Goal: Task Accomplishment & Management: Manage account settings

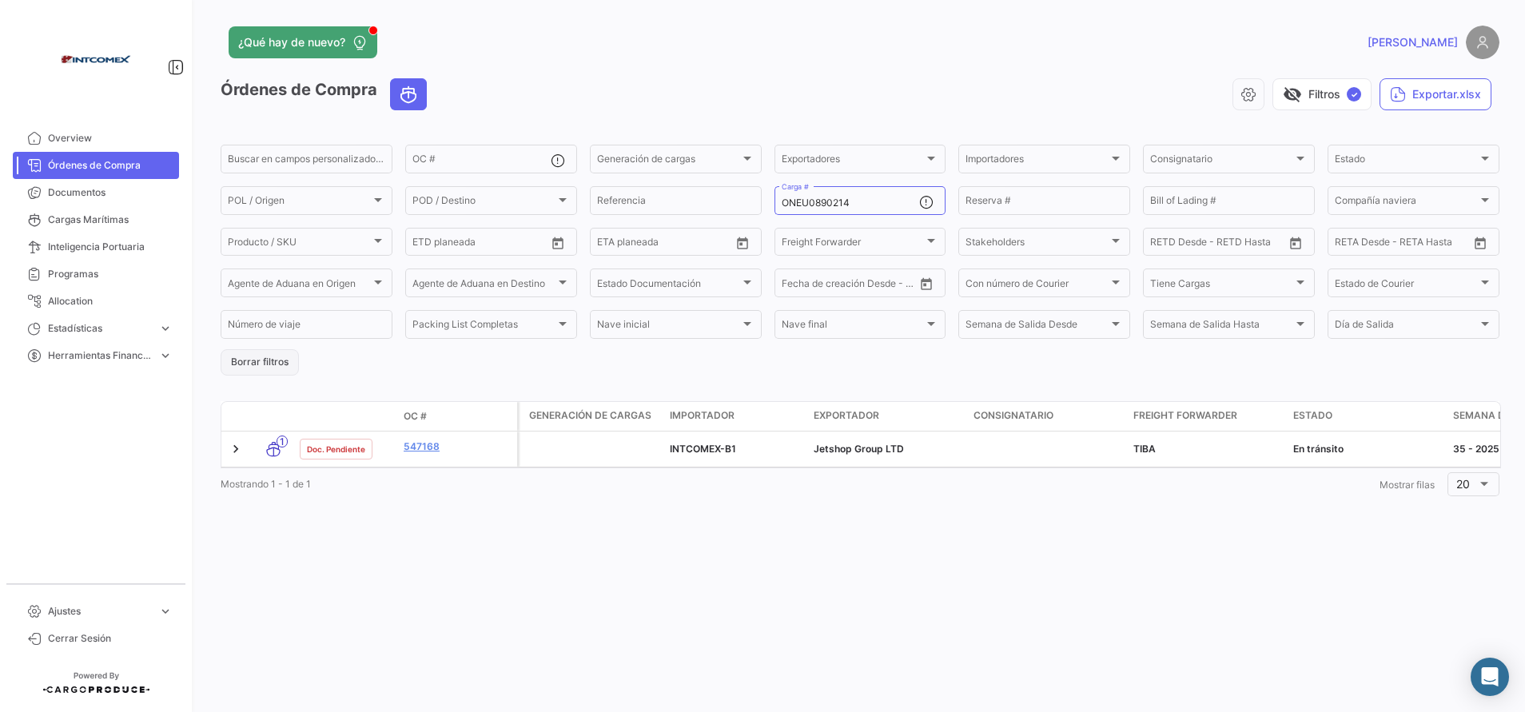
click at [254, 367] on button "Borrar filtros" at bounding box center [260, 362] width 78 height 26
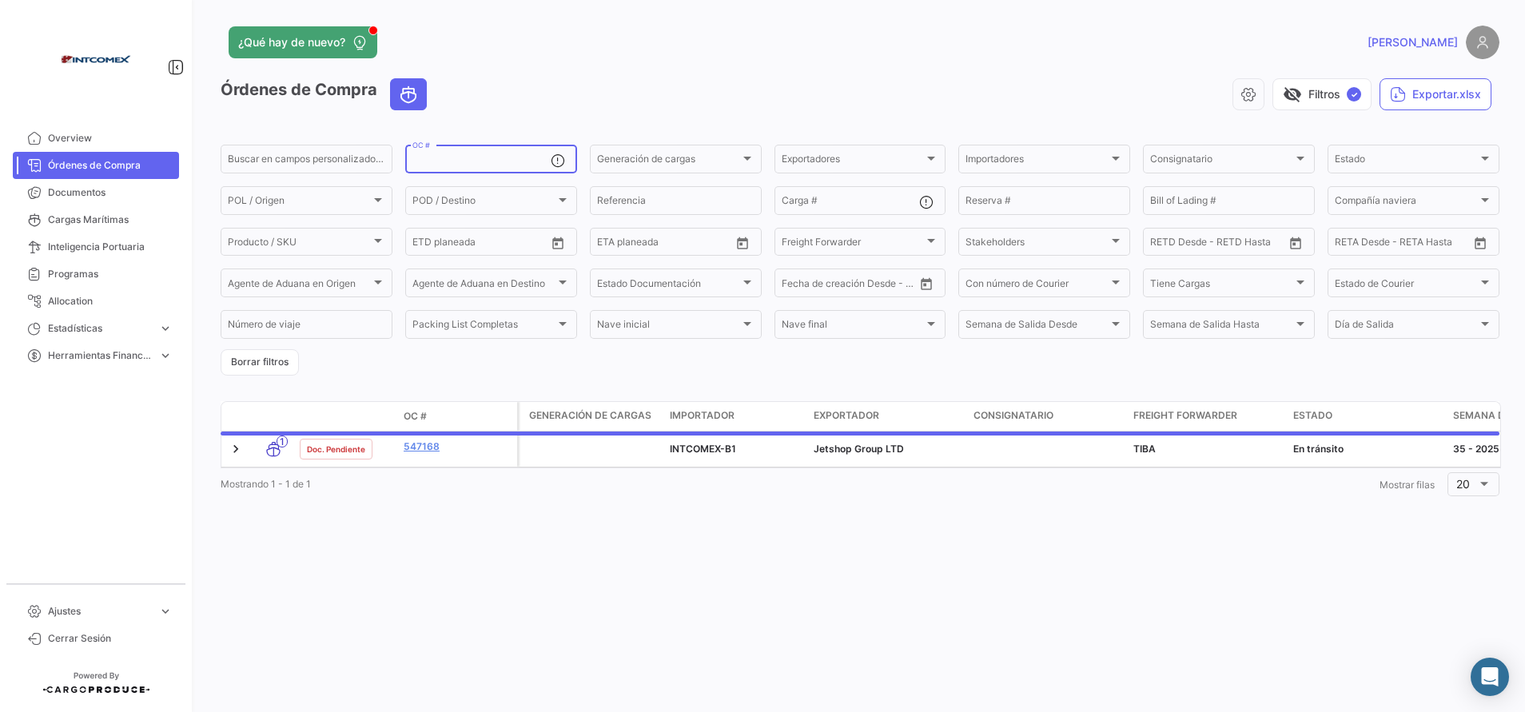
click at [501, 156] on input "OC #" at bounding box center [481, 161] width 138 height 11
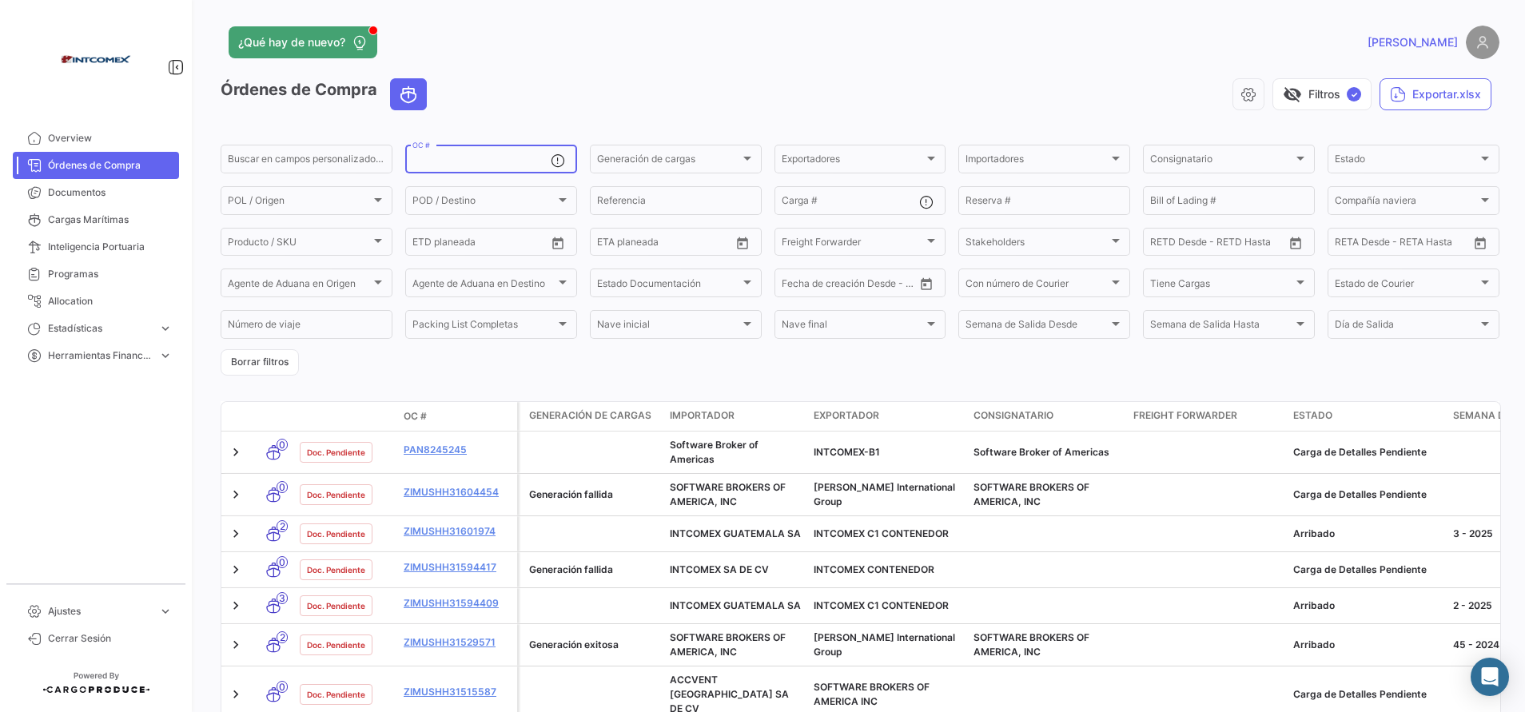
paste input "148957"
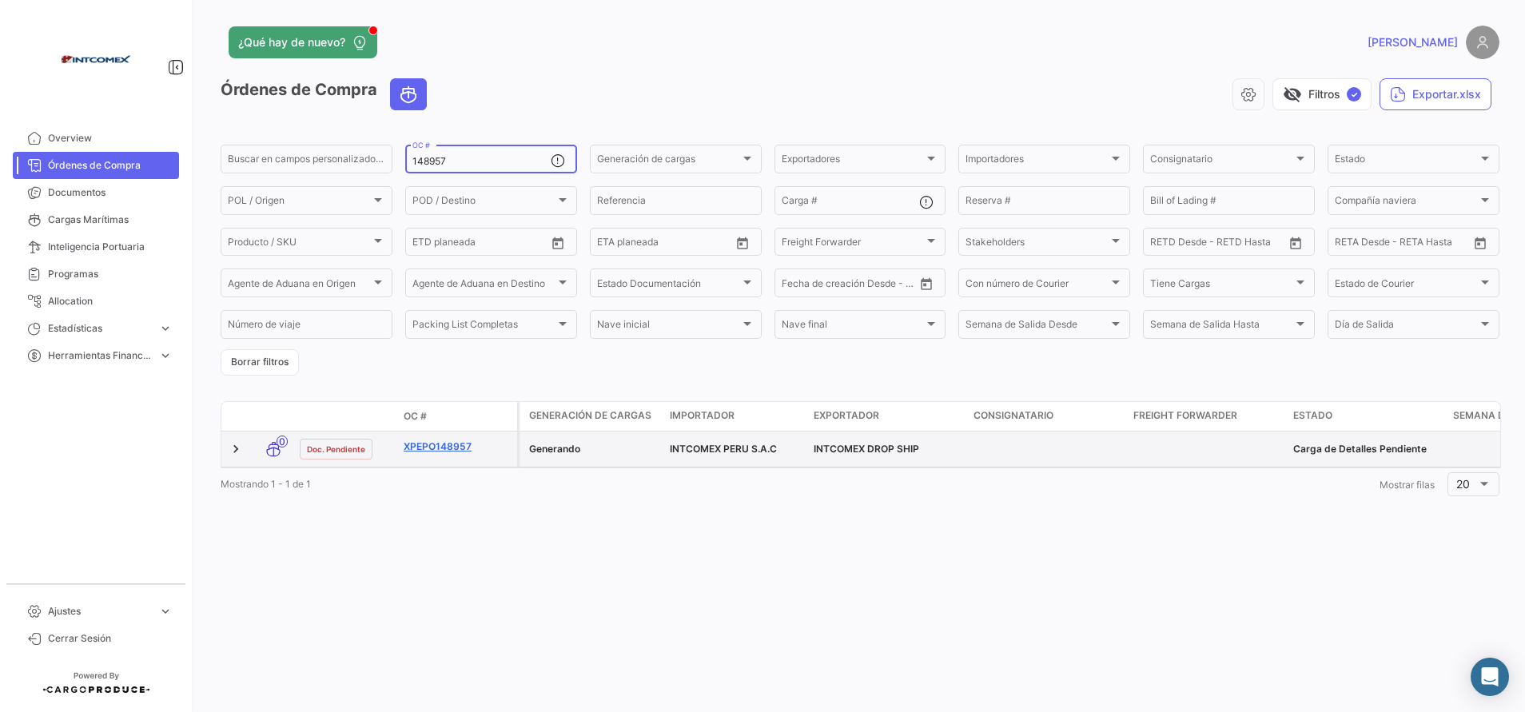
type input "148957"
click at [458, 444] on link "XPEPO148957" at bounding box center [457, 447] width 107 height 14
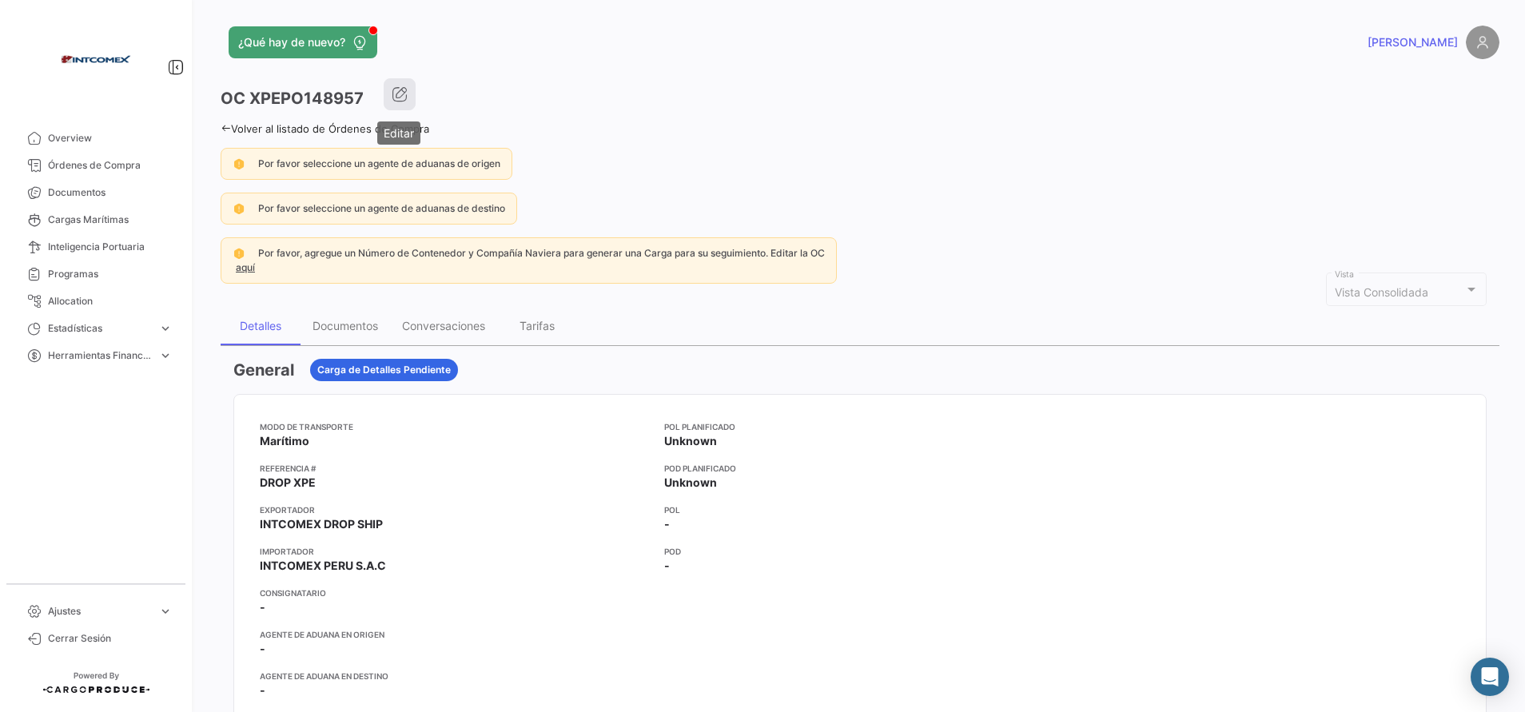
click at [392, 89] on icon "button" at bounding box center [400, 94] width 16 height 16
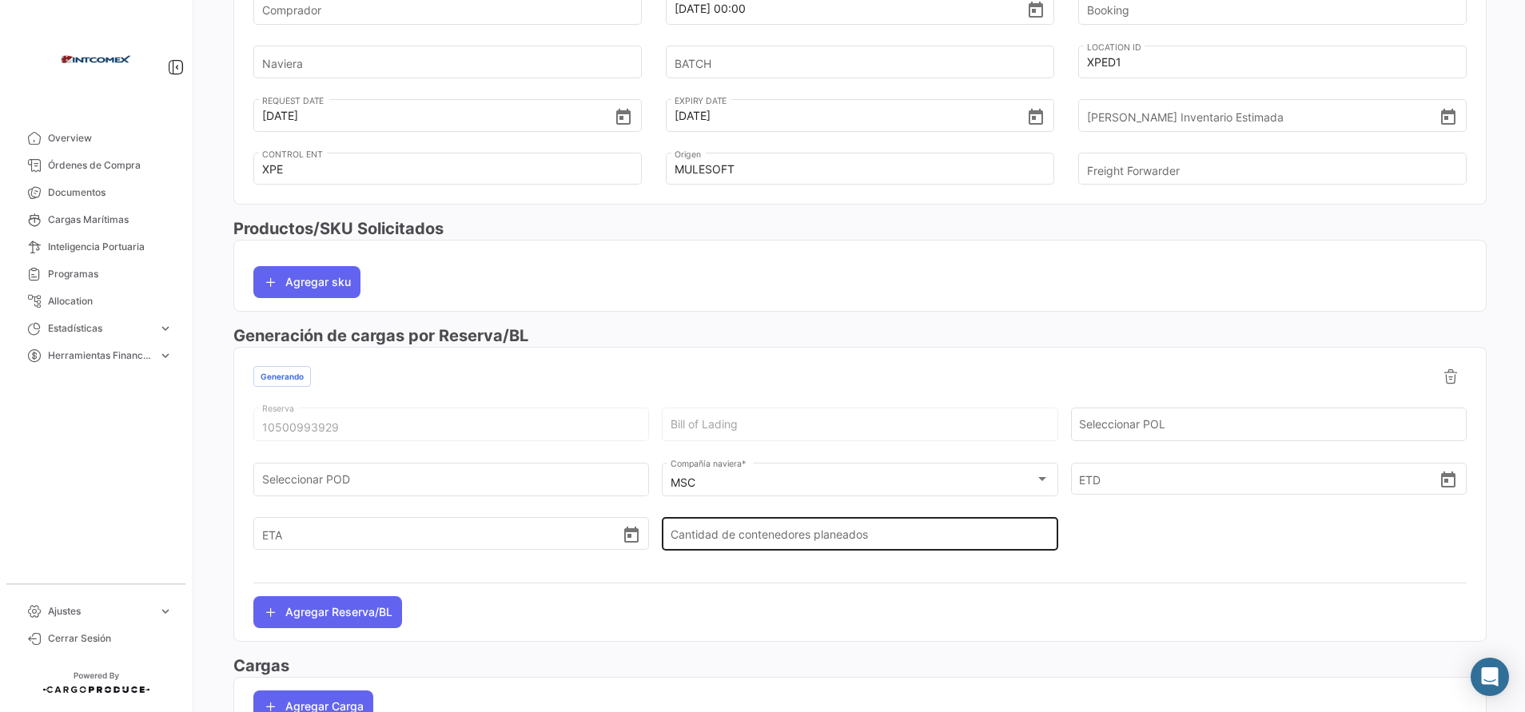
scroll to position [687, 0]
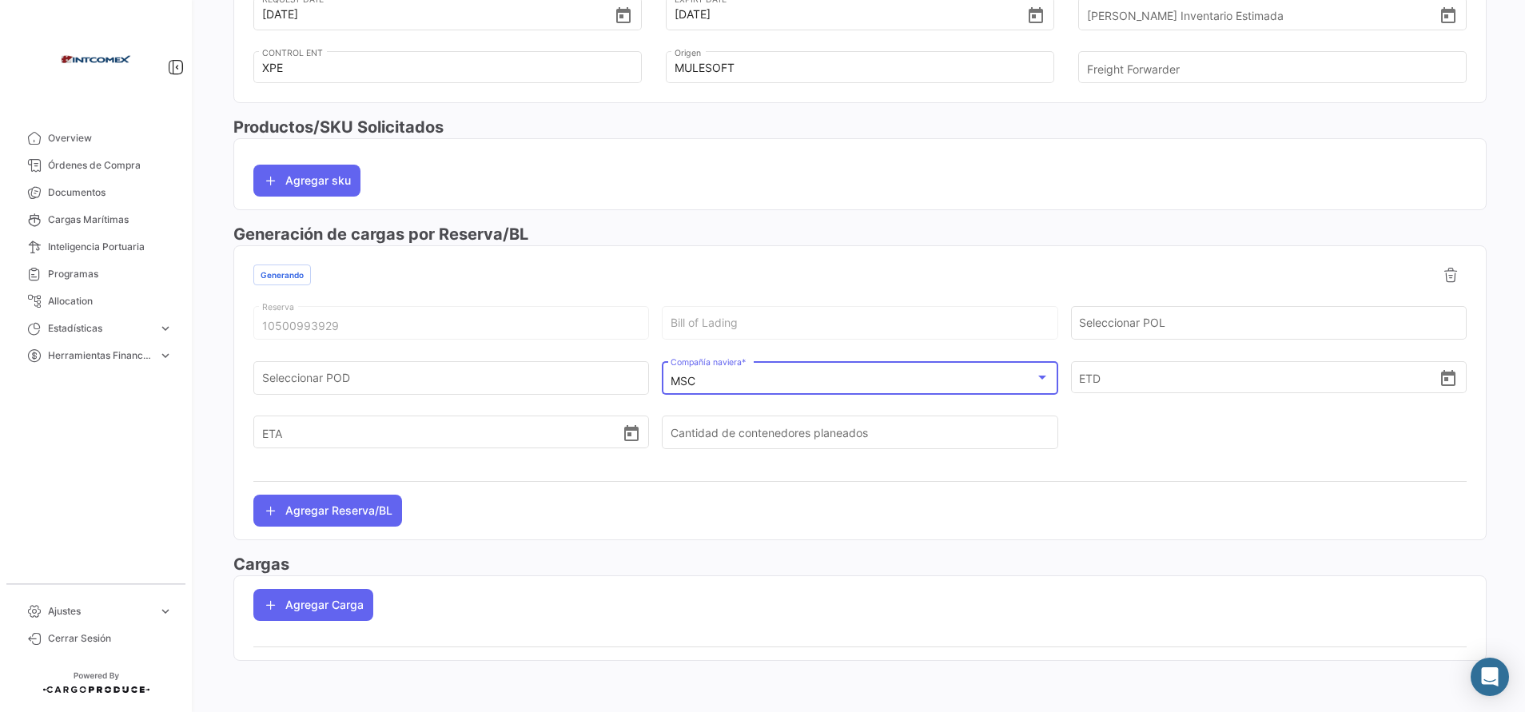
click at [778, 381] on div "MSC" at bounding box center [853, 382] width 364 height 14
type input "emc"
click at [1031, 244] on mat-icon "close" at bounding box center [1034, 245] width 19 height 19
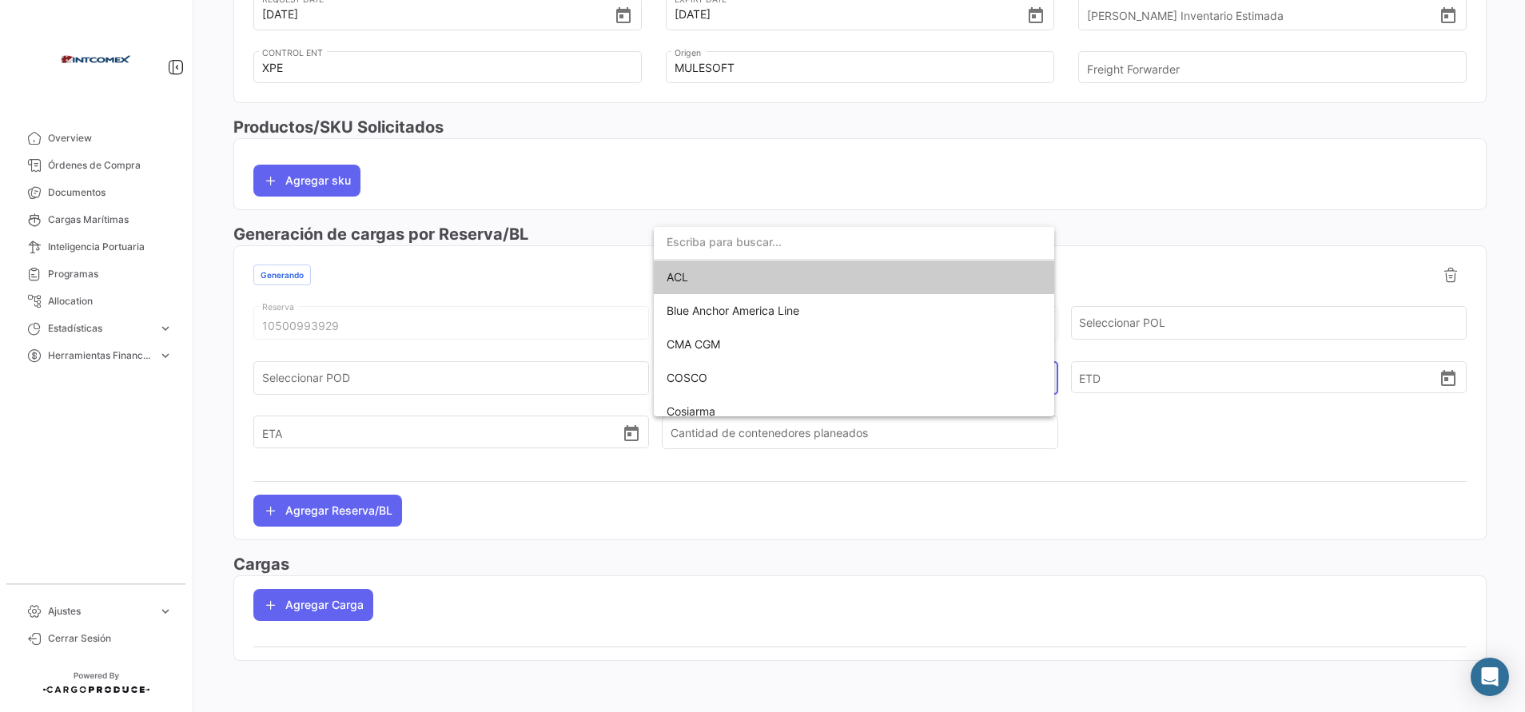
click at [731, 240] on input "dropdown search" at bounding box center [854, 242] width 400 height 34
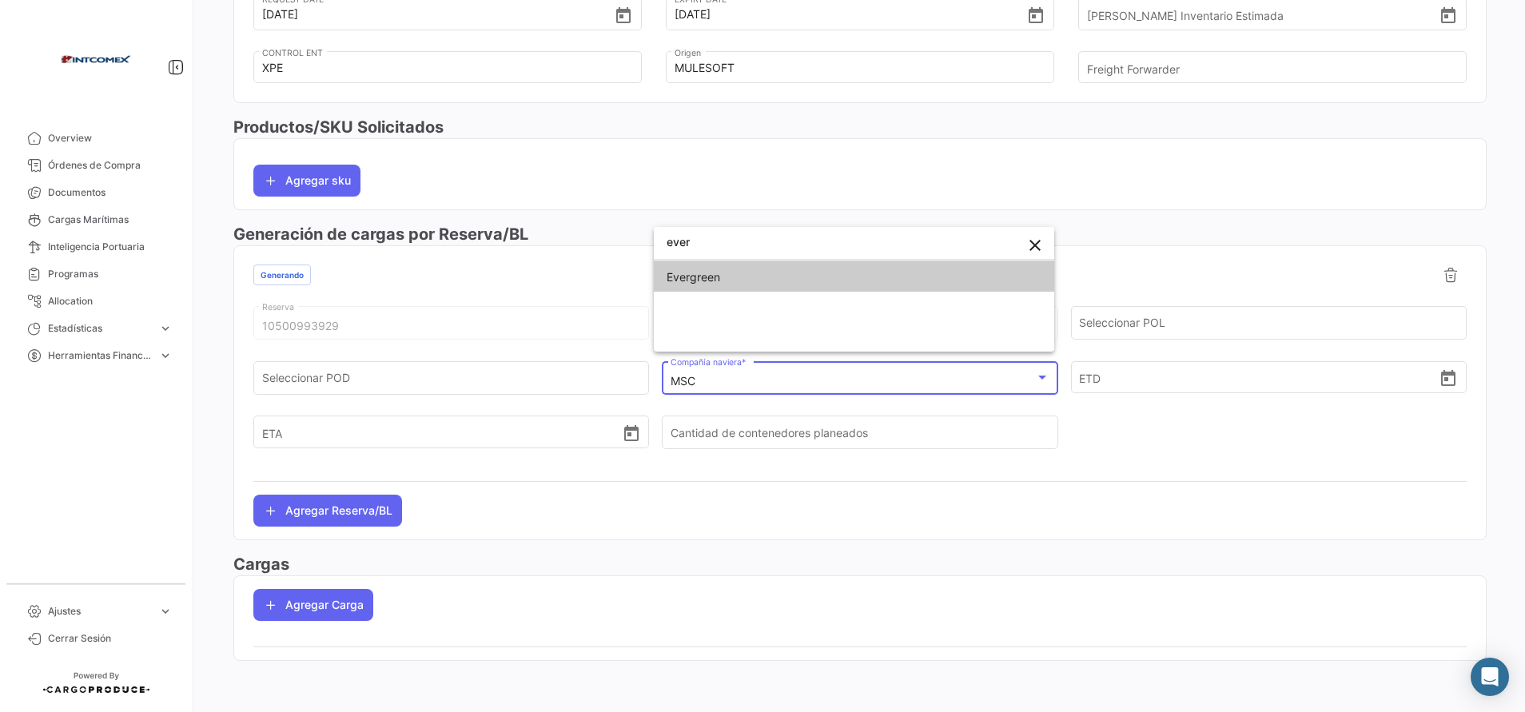
type input "ever"
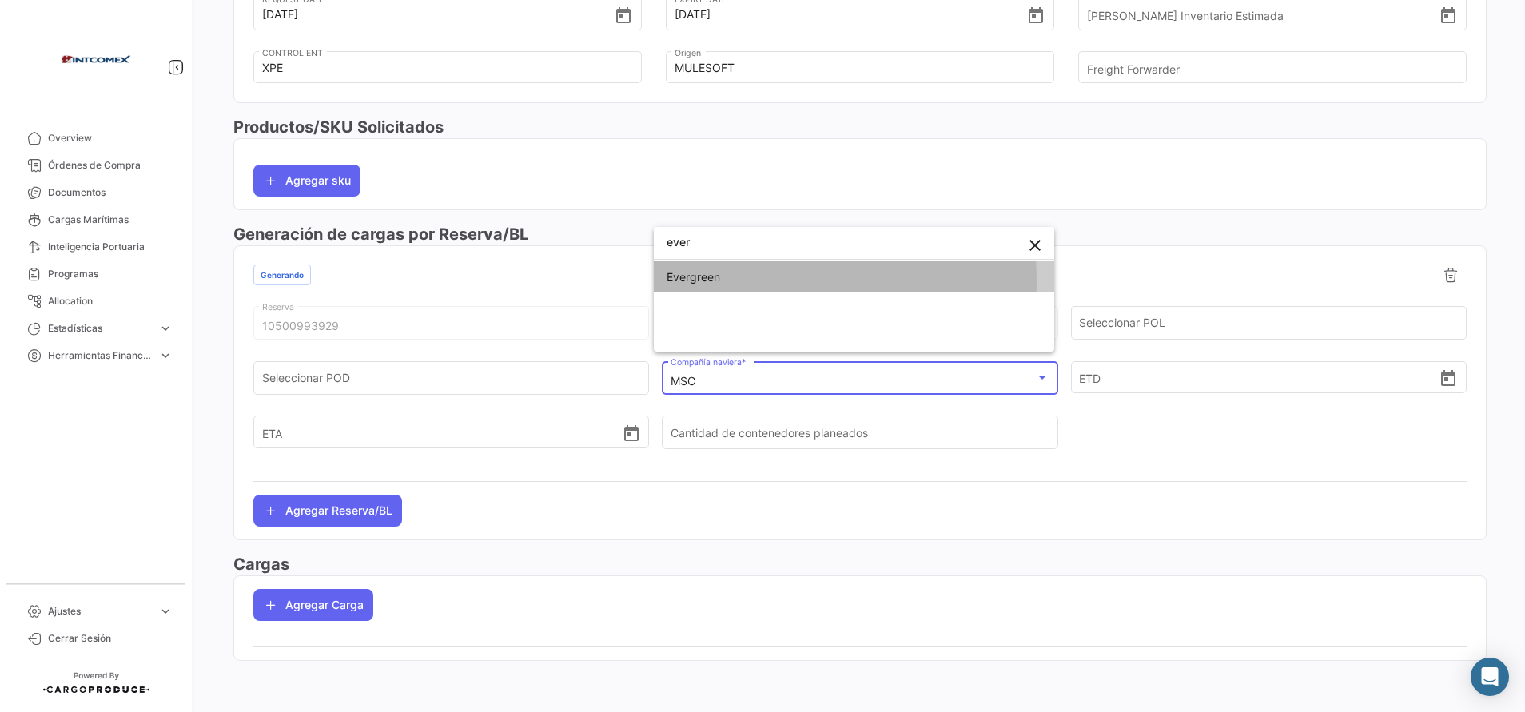
click at [713, 282] on span "Evergreen" at bounding box center [694, 277] width 54 height 14
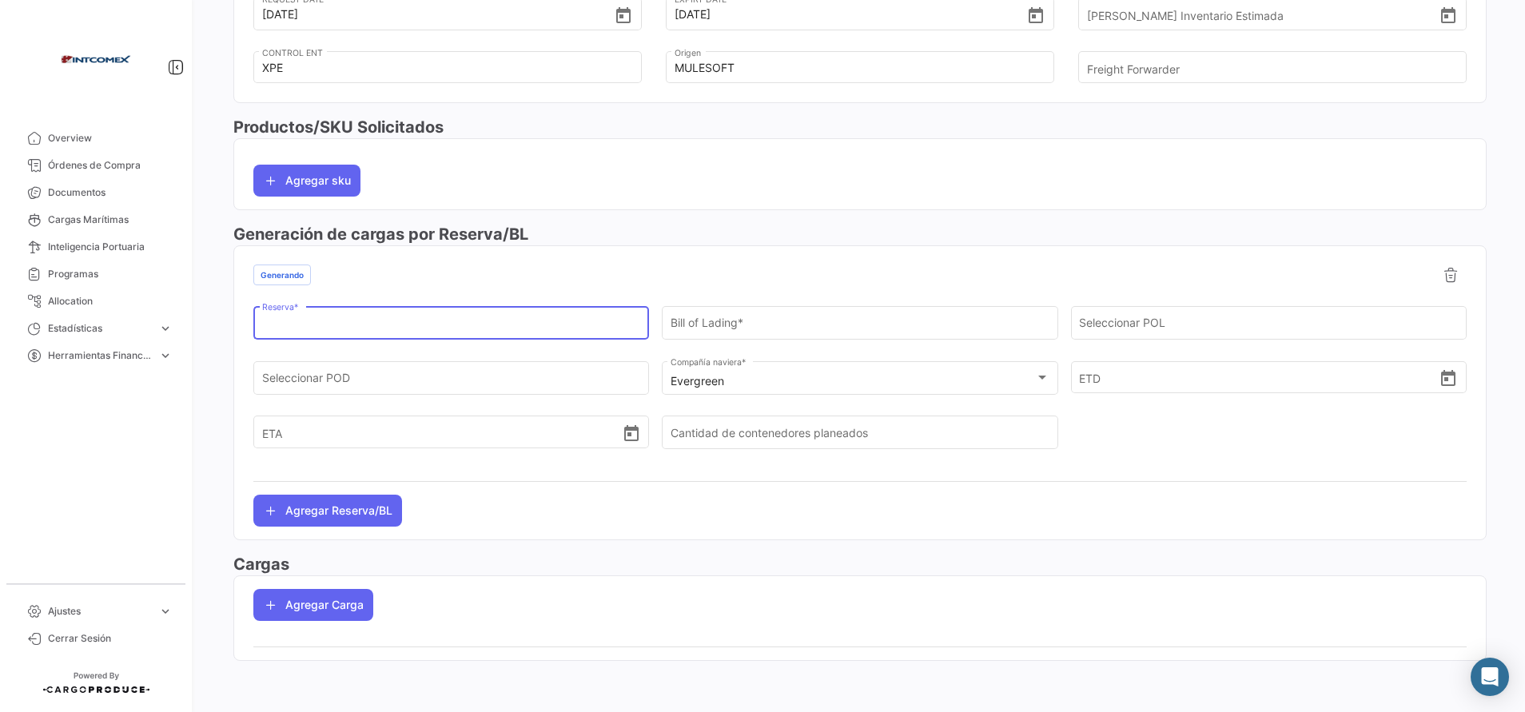
click at [332, 328] on input "Reserva *" at bounding box center [451, 327] width 379 height 14
paste input "10500993929"
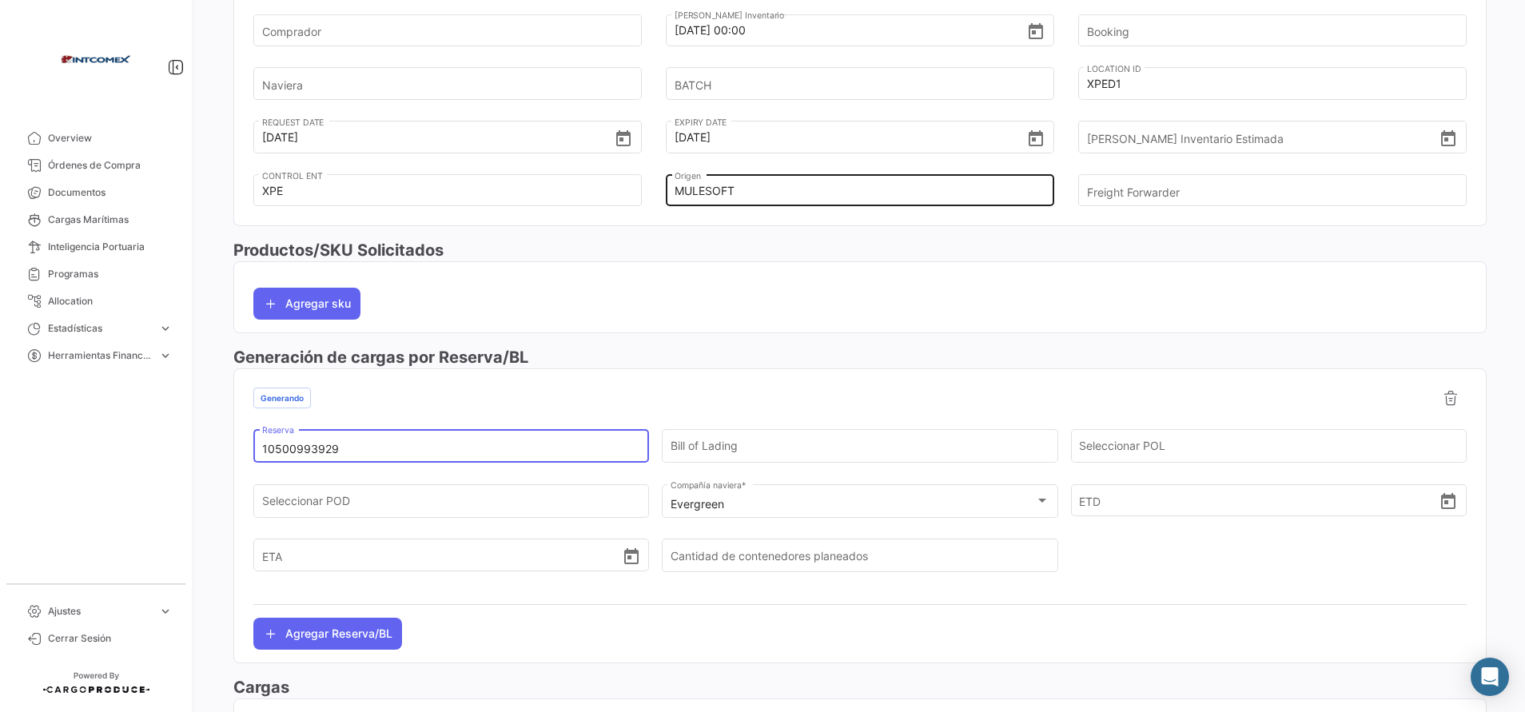
scroll to position [447, 0]
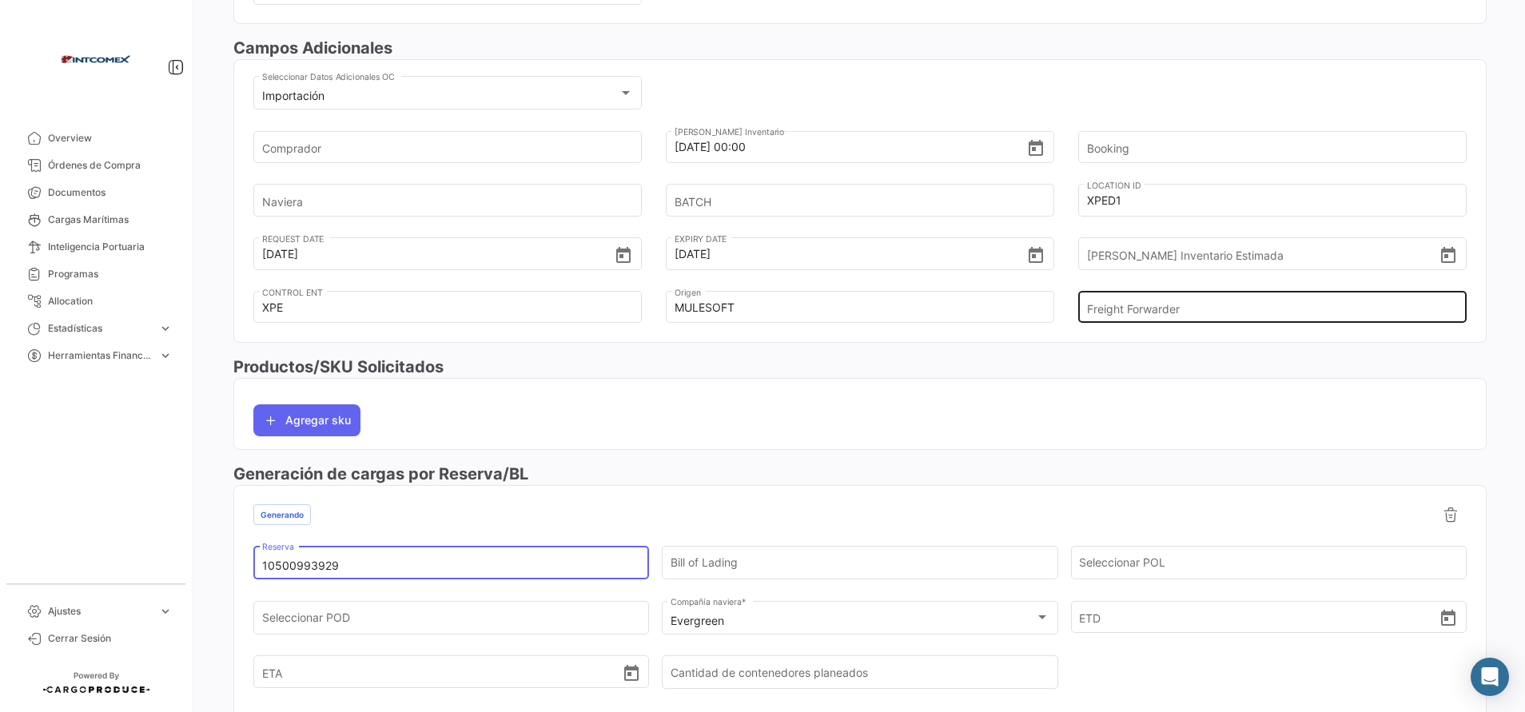
type input "10500993929"
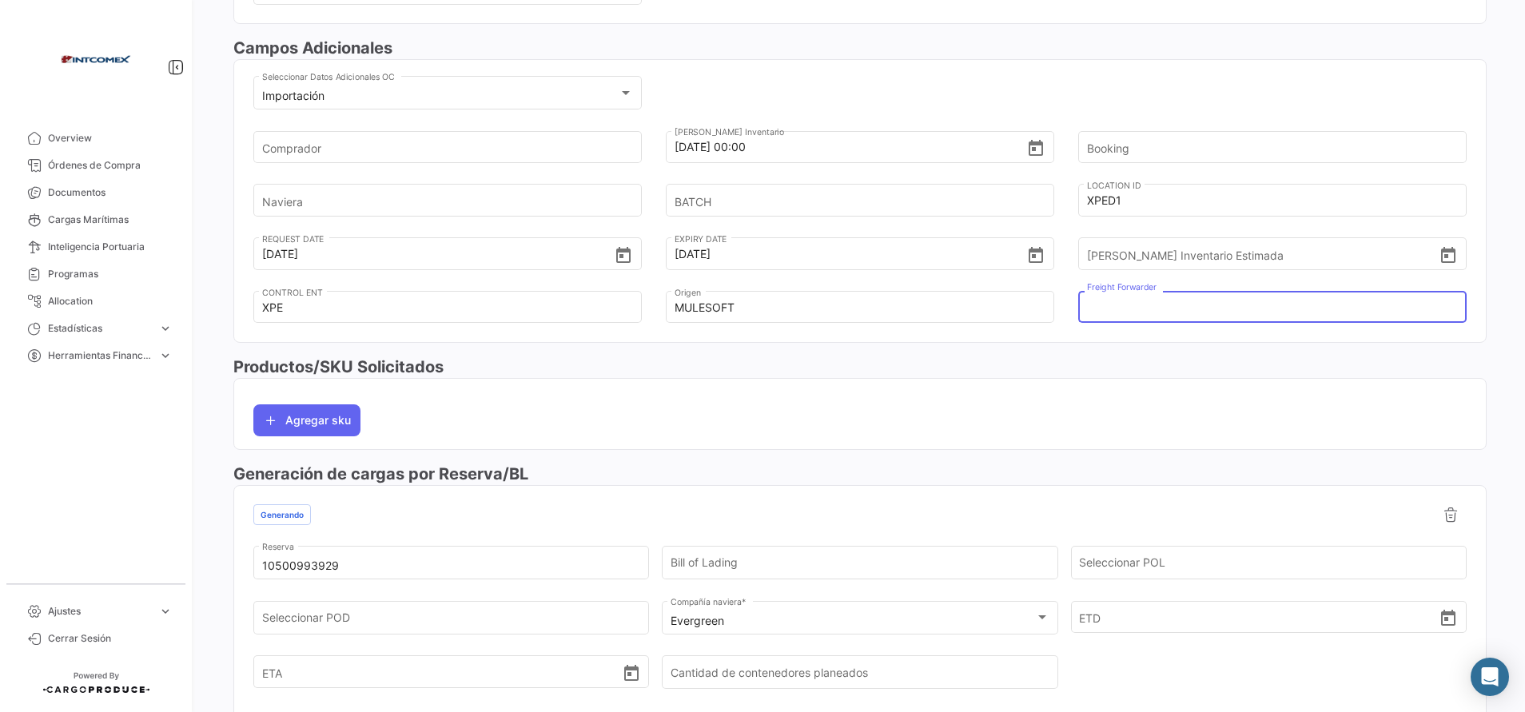
click at [1112, 303] on input "Freight Forwarder" at bounding box center [1263, 308] width 353 height 56
type input "[PERSON_NAME]"
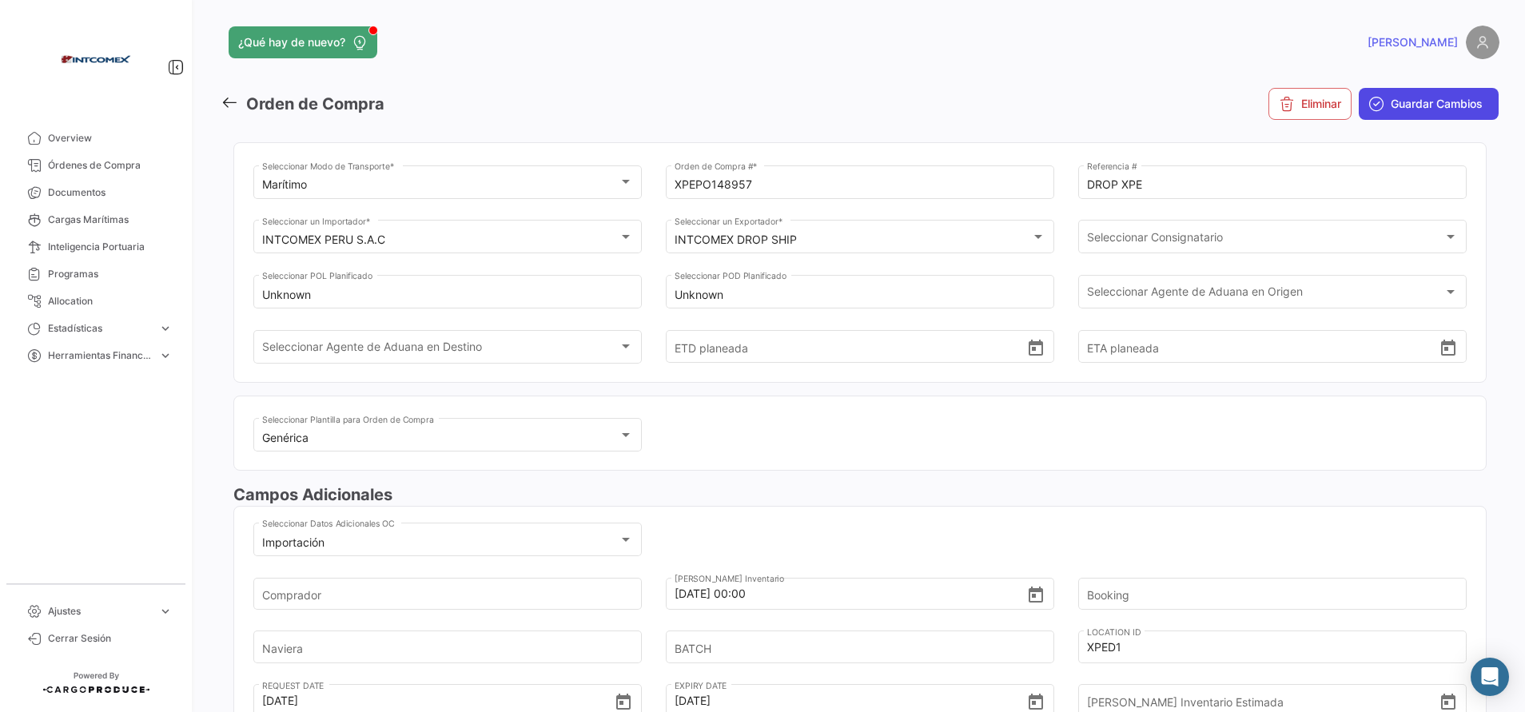
click at [1447, 105] on span "Guardar Cambios" at bounding box center [1437, 104] width 92 height 16
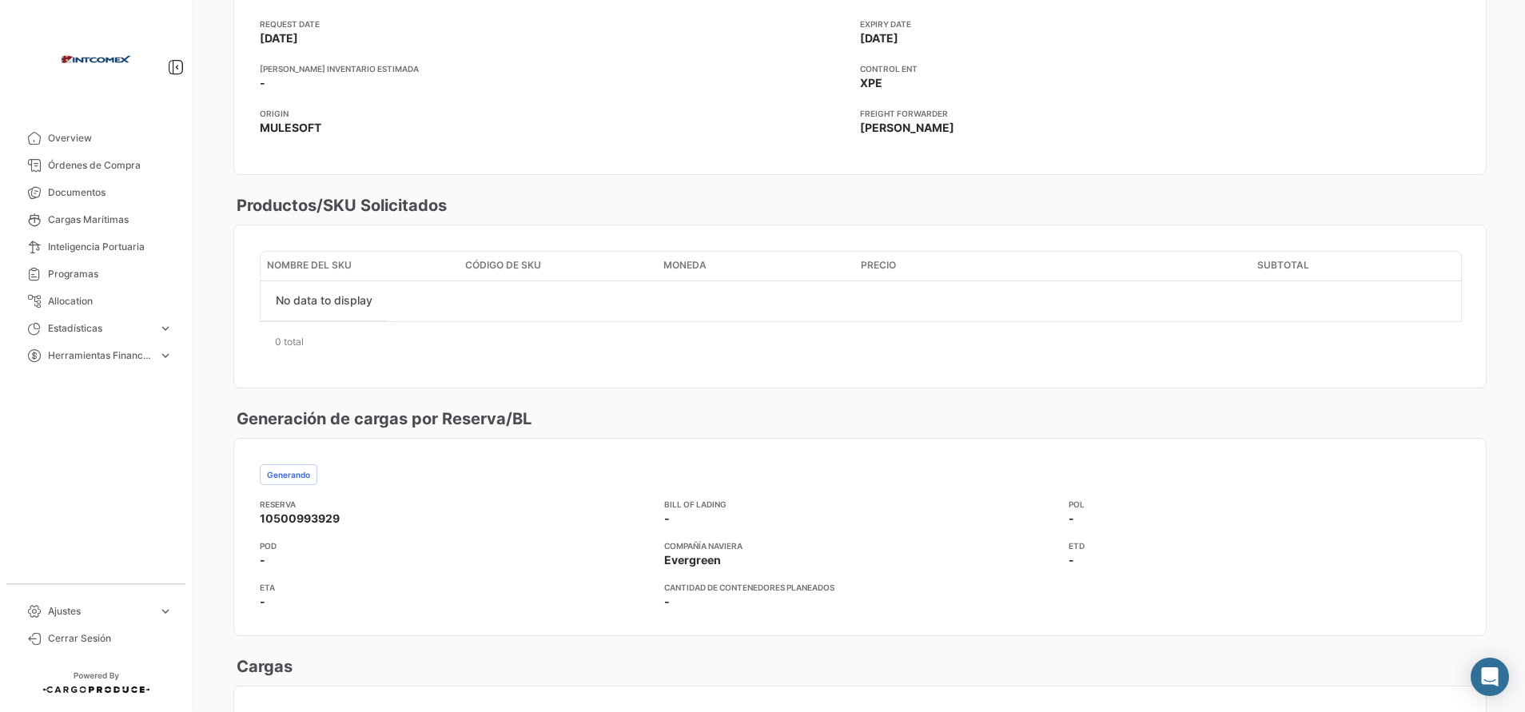
scroll to position [839, 0]
